Goal: Find specific page/section: Find specific page/section

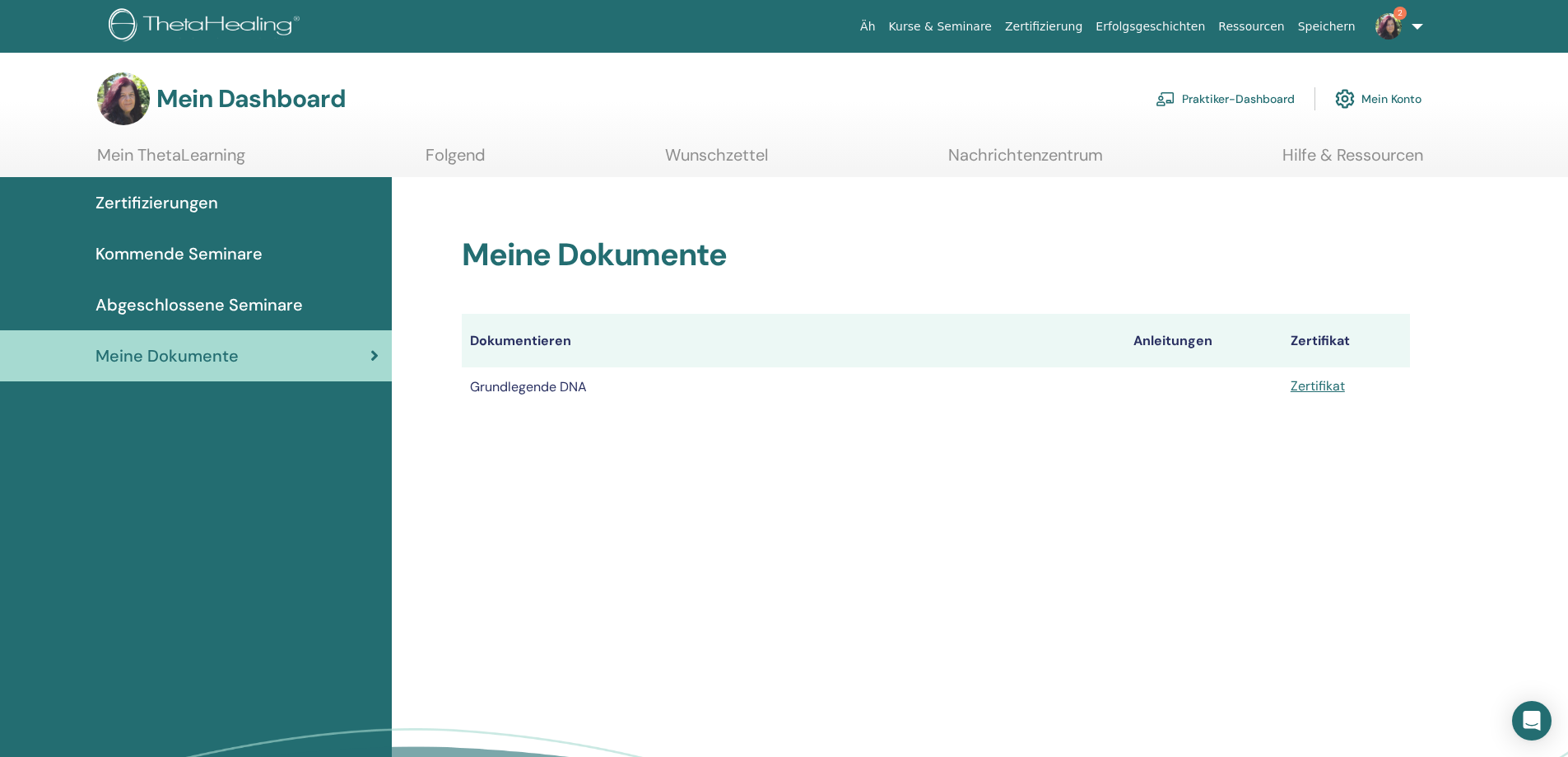
click at [131, 197] on font "Zertifizierungen" at bounding box center [156, 203] width 123 height 22
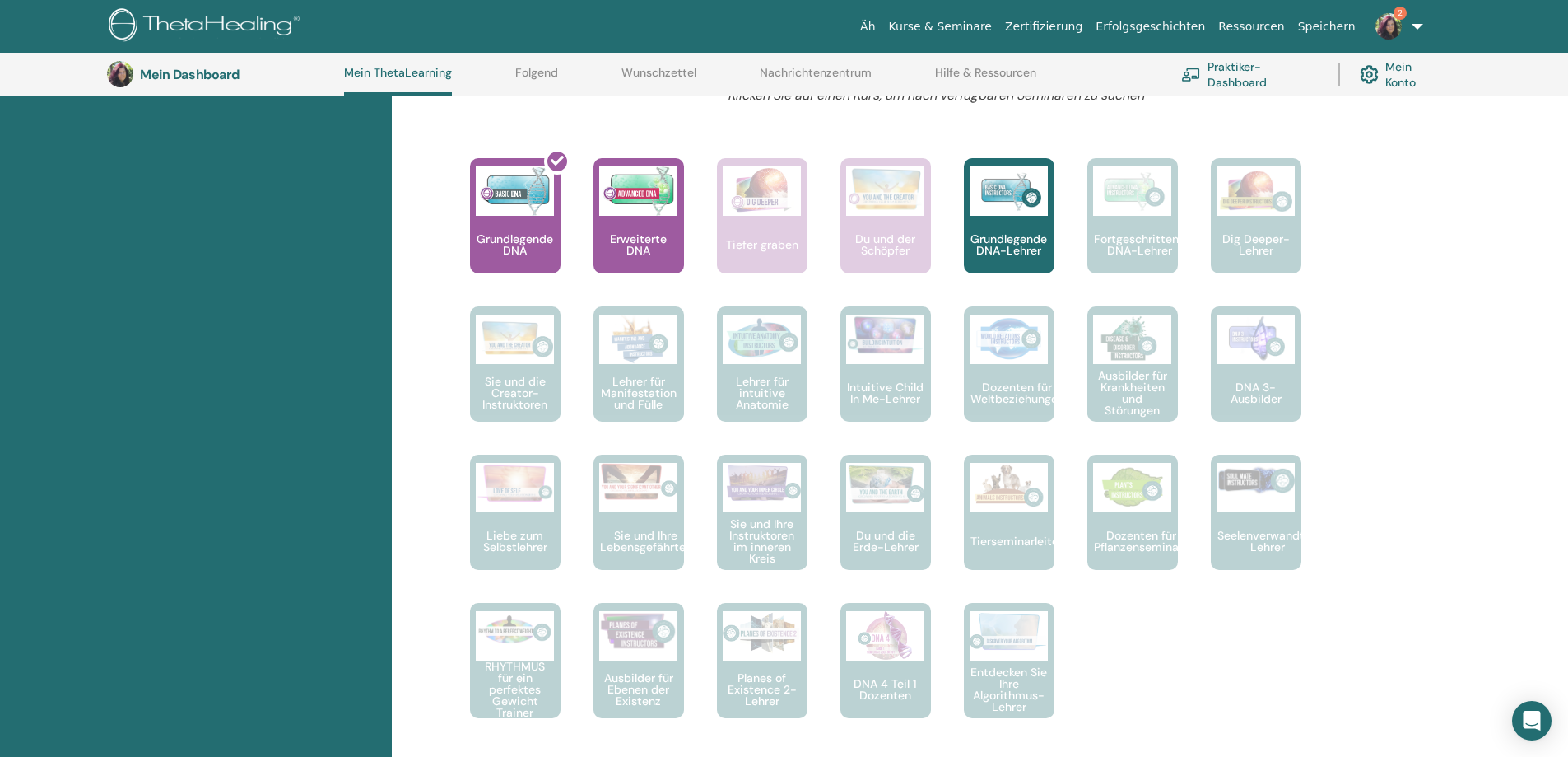
scroll to position [593, 0]
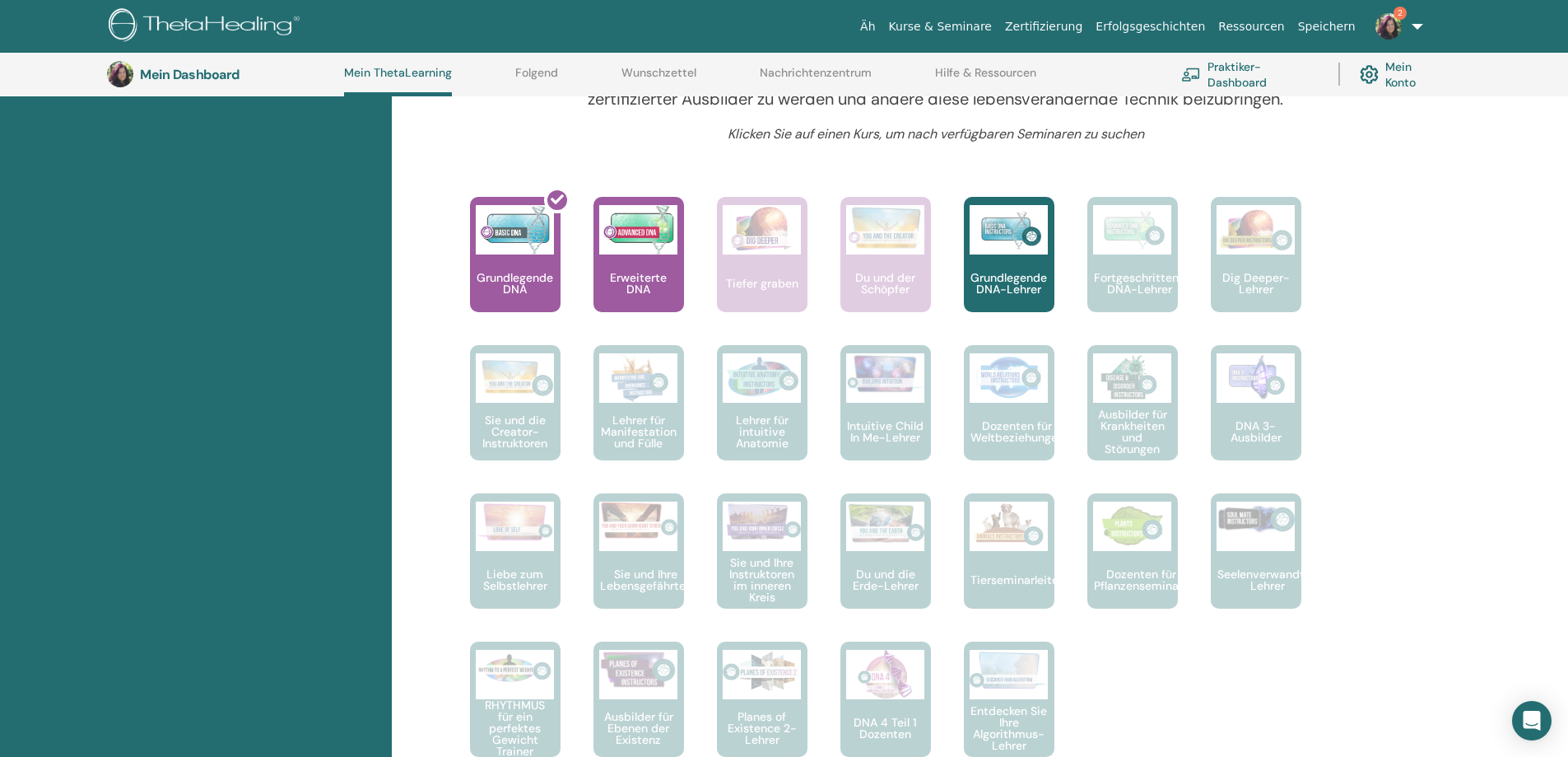
click at [1391, 16] on img at bounding box center [1388, 25] width 26 height 26
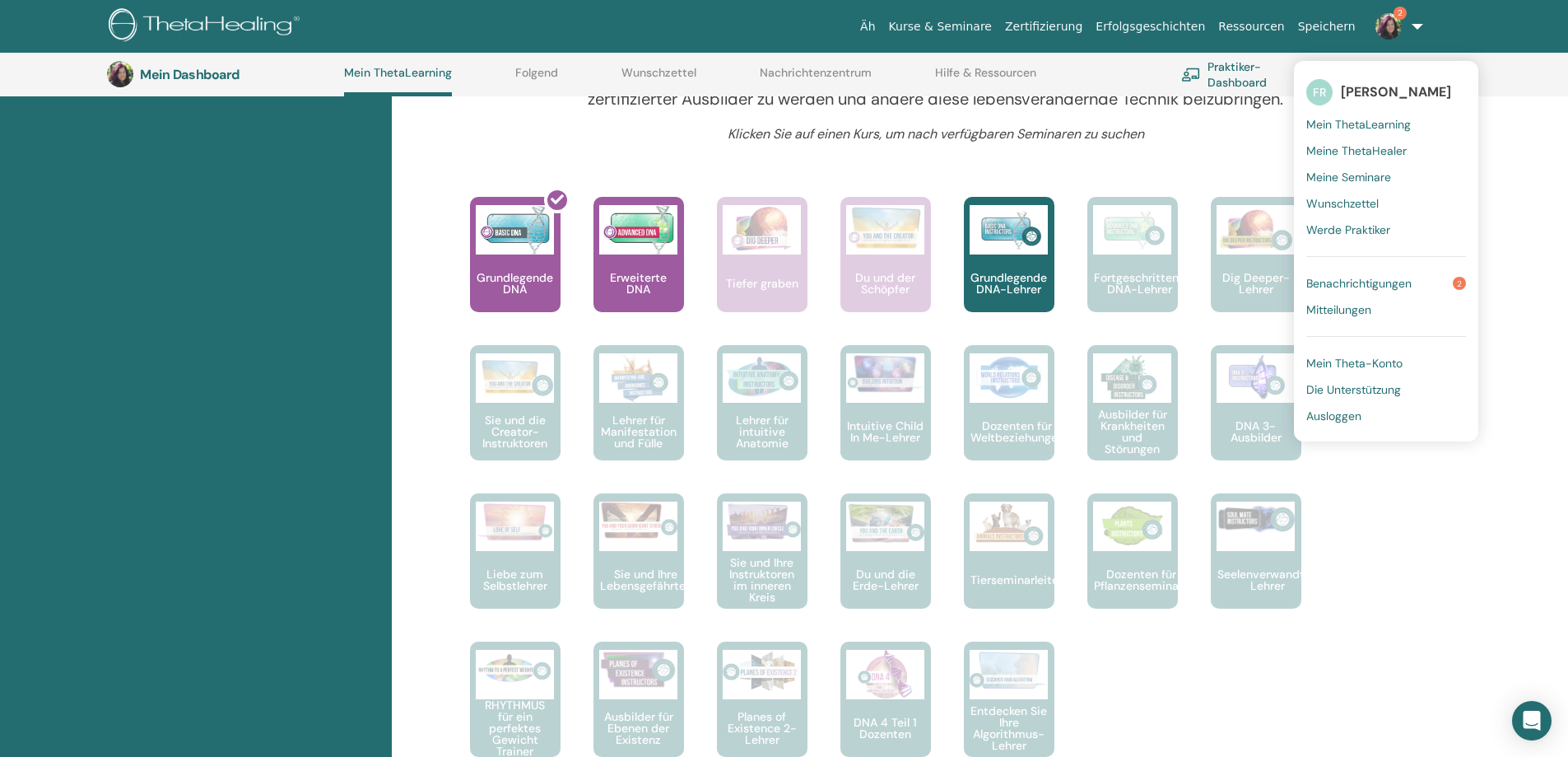
click at [1363, 280] on font "Benachrichtigungen" at bounding box center [1359, 283] width 106 height 15
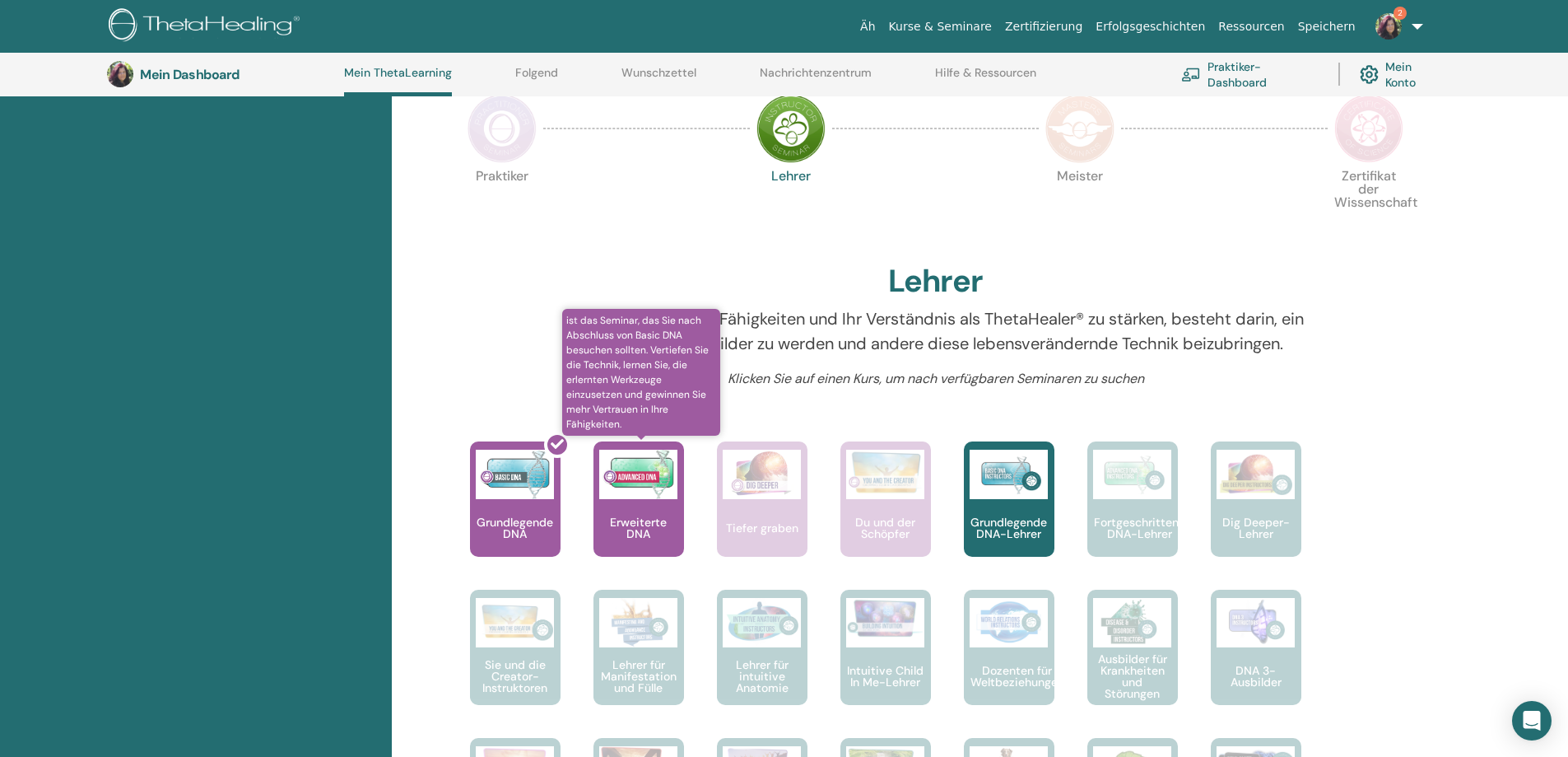
scroll to position [181, 0]
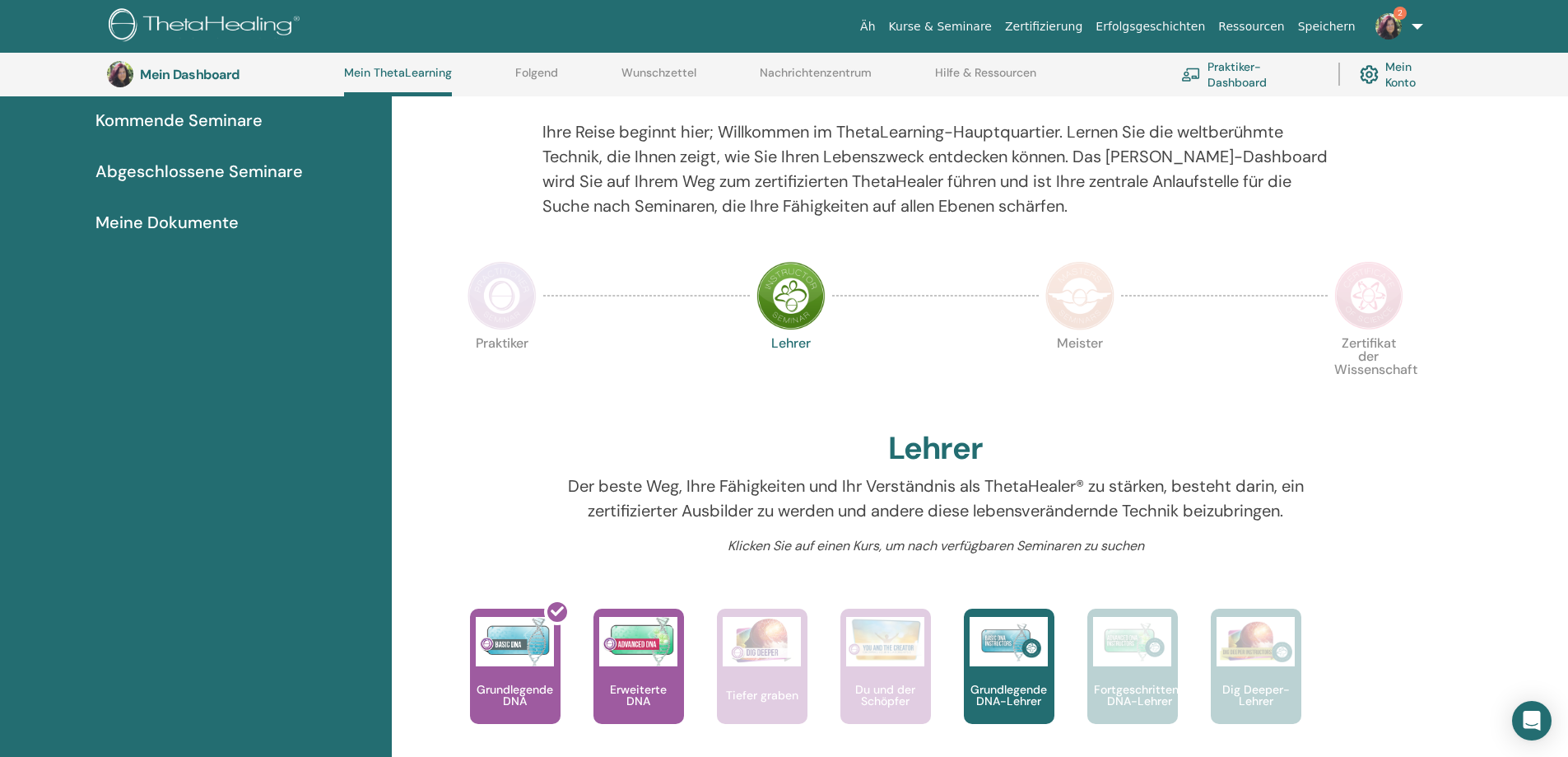
click at [784, 297] on img at bounding box center [791, 296] width 69 height 69
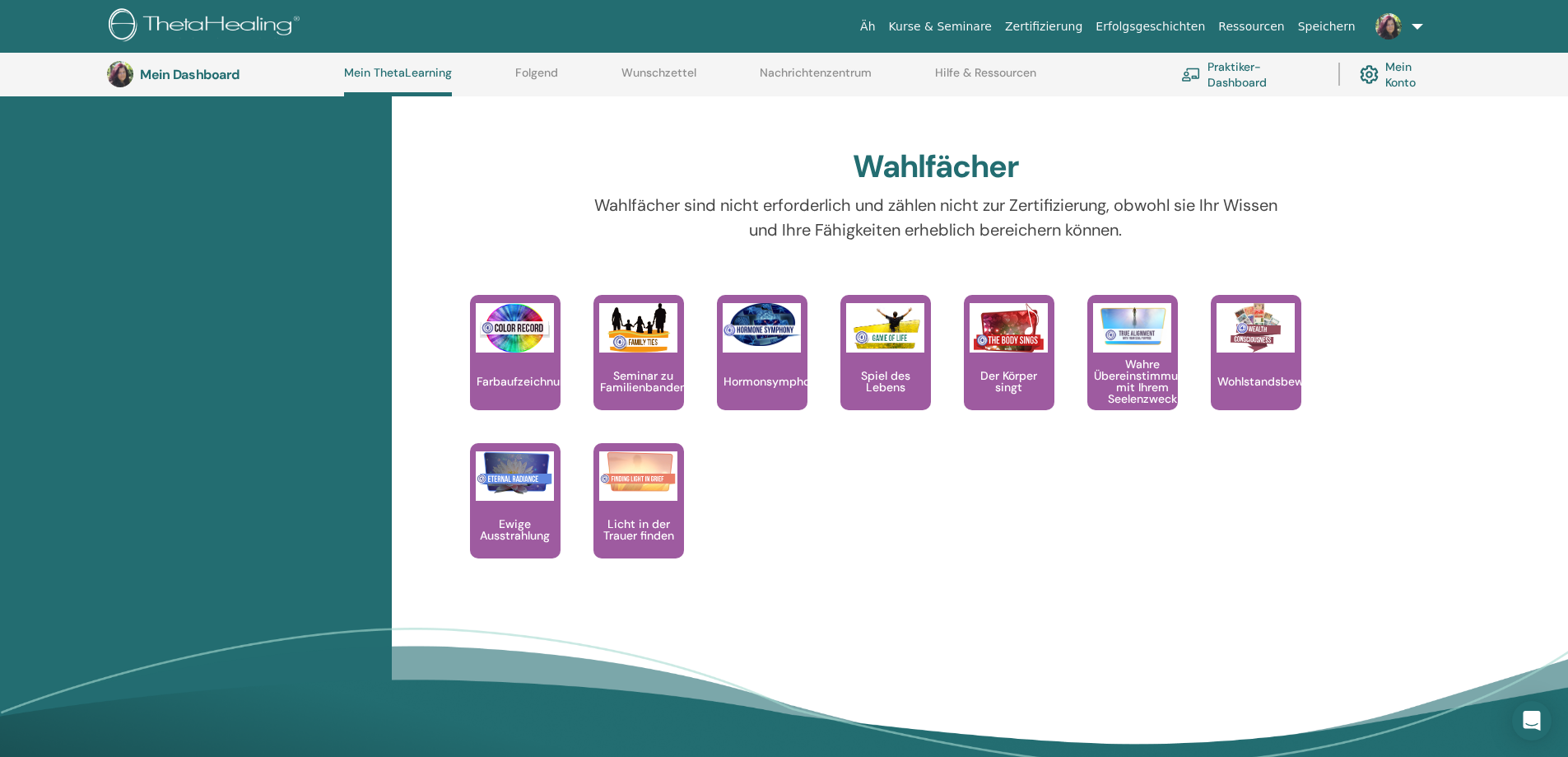
scroll to position [1278, 0]
